Goal: Information Seeking & Learning: Learn about a topic

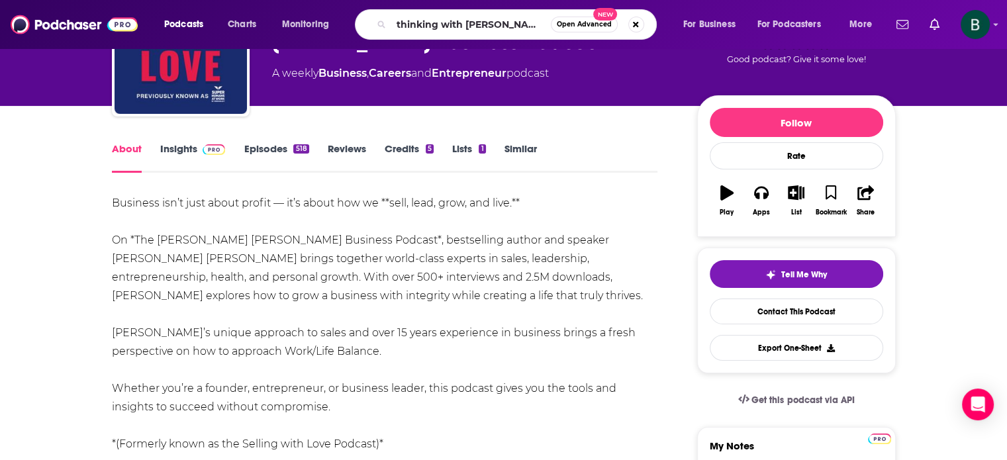
type input "thinking with [PERSON_NAME]"
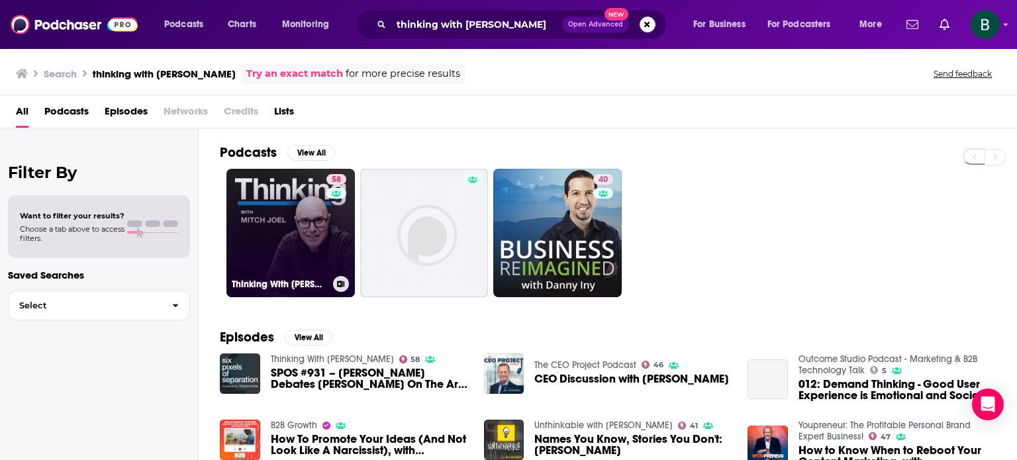
click at [268, 193] on link "58 Thinking With [PERSON_NAME]" at bounding box center [290, 233] width 128 height 128
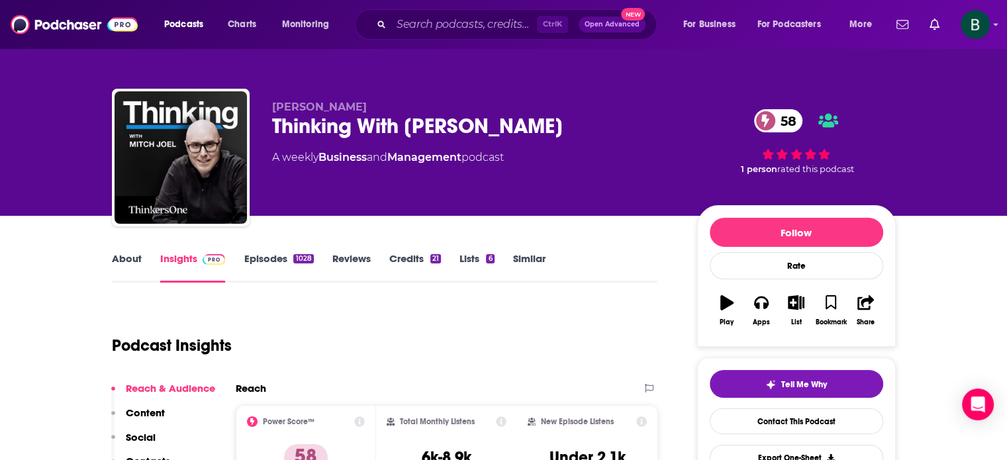
click at [131, 256] on link "About" at bounding box center [127, 267] width 30 height 30
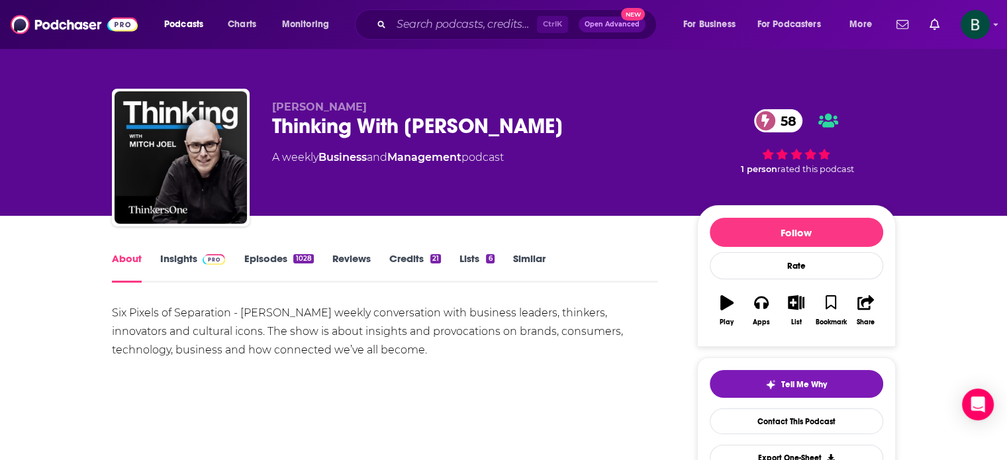
scroll to position [110, 0]
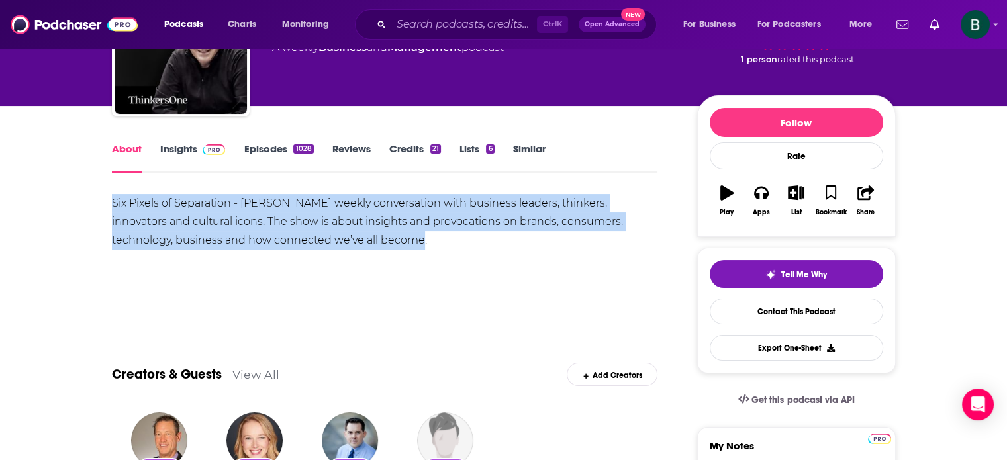
drag, startPoint x: 317, startPoint y: 242, endPoint x: 95, endPoint y: 203, distance: 225.0
copy div "Six Pixels of Separation - [PERSON_NAME] weekly conversation with business lead…"
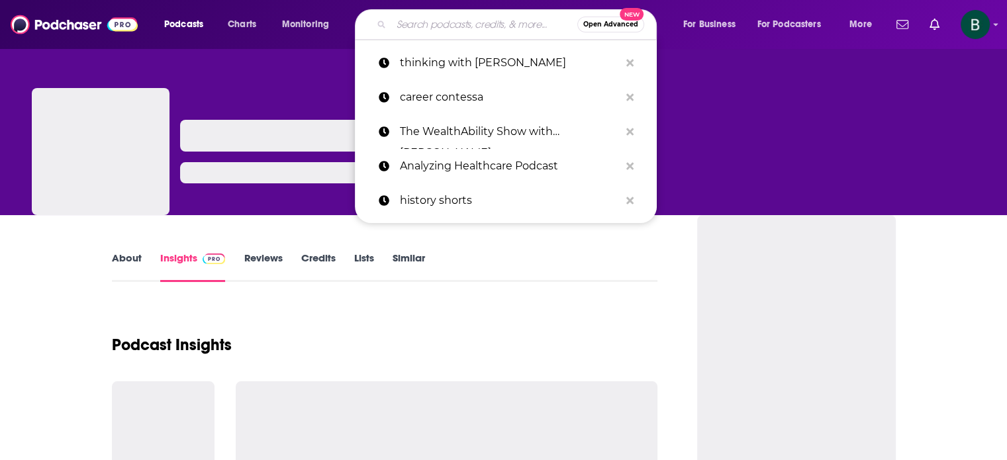
click at [422, 26] on input "Search podcasts, credits, & more..." at bounding box center [484, 24] width 186 height 21
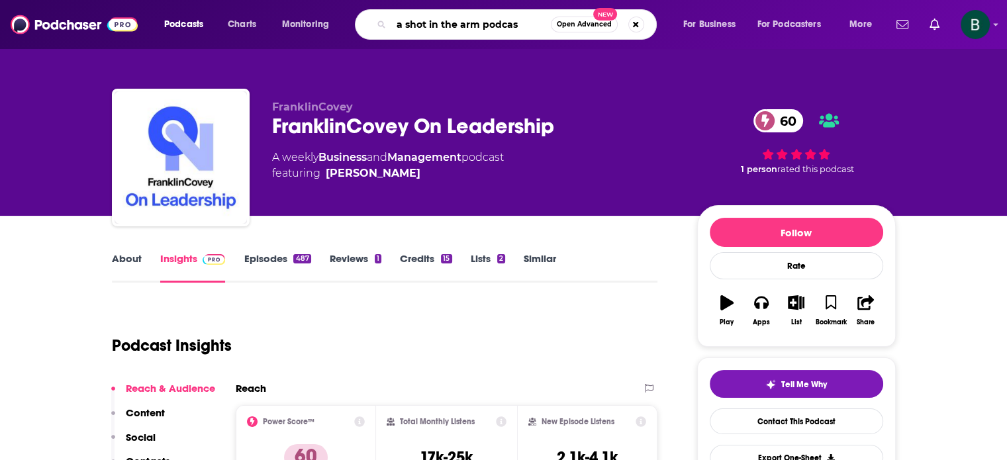
type input "a shot in the arm podcast"
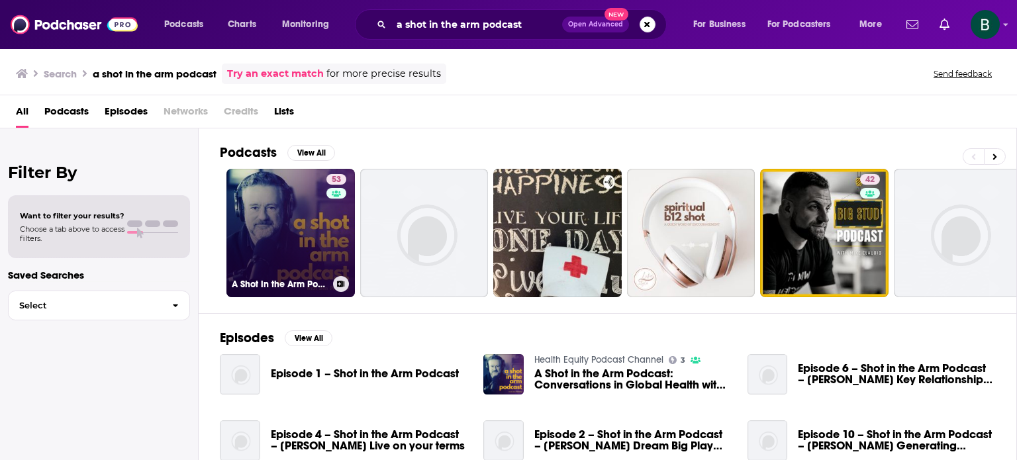
click at [265, 209] on link "53 A Shot in the Arm Podcast" at bounding box center [290, 233] width 128 height 128
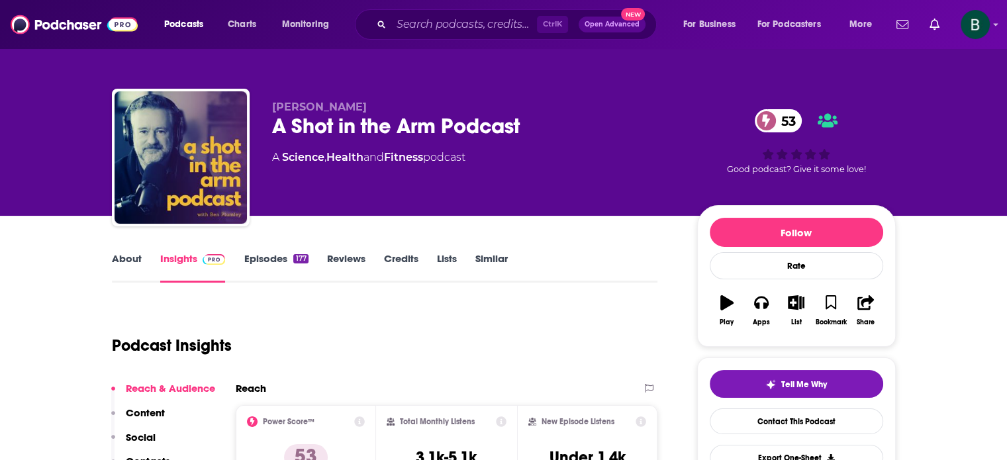
click at [126, 264] on link "About" at bounding box center [127, 267] width 30 height 30
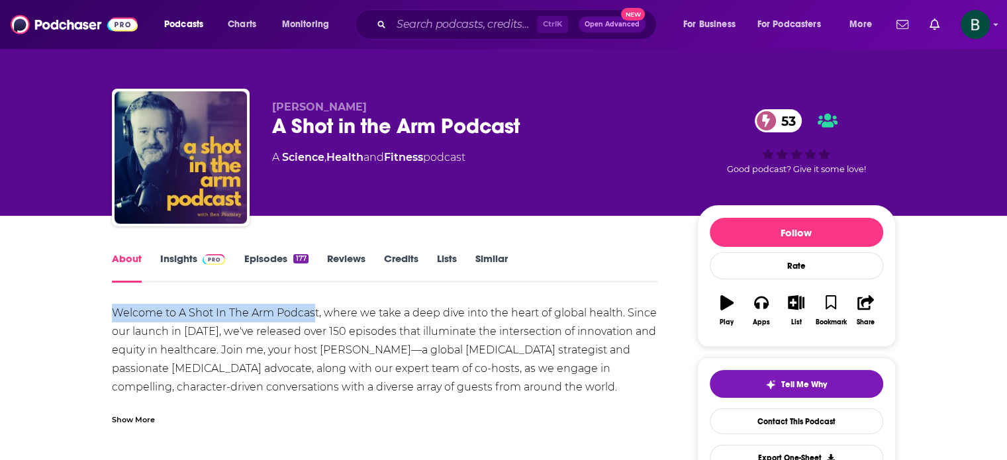
drag, startPoint x: 114, startPoint y: 312, endPoint x: 311, endPoint y: 320, distance: 197.4
click at [311, 320] on div "Welcome to A Shot In The Arm Podcast, where we take a deep dive into the heart …" at bounding box center [385, 396] width 546 height 185
click at [146, 423] on div "Show More" at bounding box center [133, 418] width 43 height 13
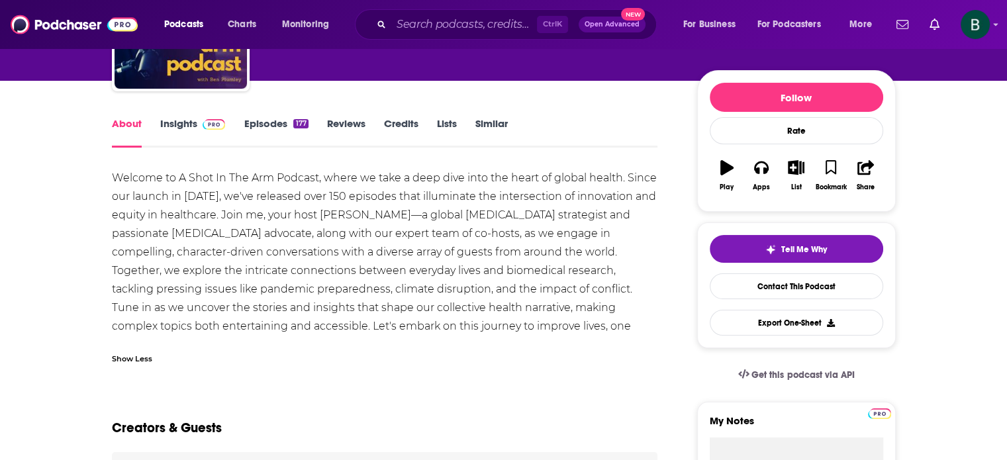
scroll to position [110, 0]
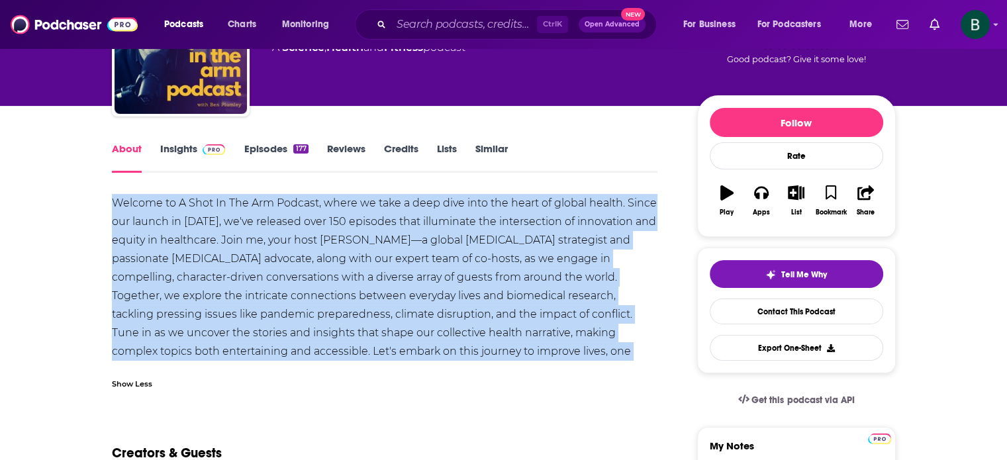
drag, startPoint x: 111, startPoint y: 201, endPoint x: 641, endPoint y: 346, distance: 549.6
click at [641, 346] on div "Welcome to A Shot In The Arm Podcast, where we take a deep dive into the heart …" at bounding box center [385, 286] width 546 height 185
copy div "Welcome to A Shot In The Arm Podcast, where we take a deep dive into the heart …"
